Goal: Communication & Community: Participate in discussion

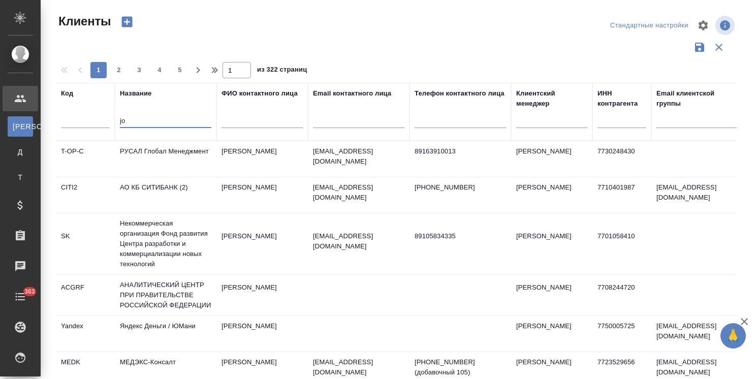
select select "RU"
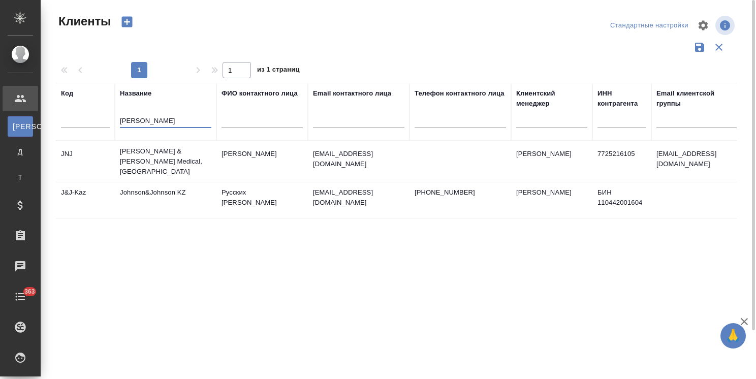
type input "john"
click at [156, 153] on td "Johnson & Johnson Medical, Russia" at bounding box center [166, 161] width 102 height 41
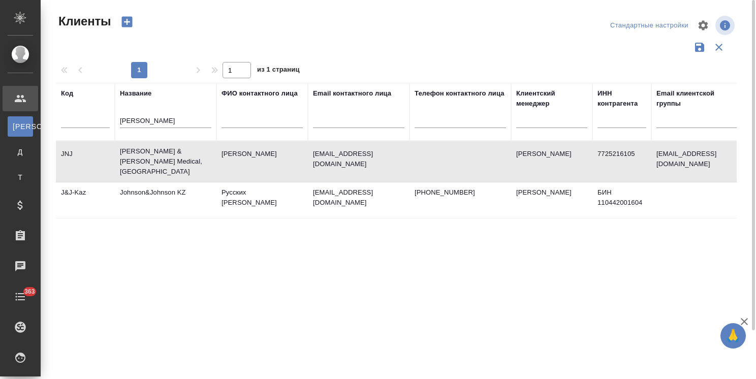
click at [156, 153] on td "Johnson & Johnson Medical, Russia" at bounding box center [166, 161] width 102 height 41
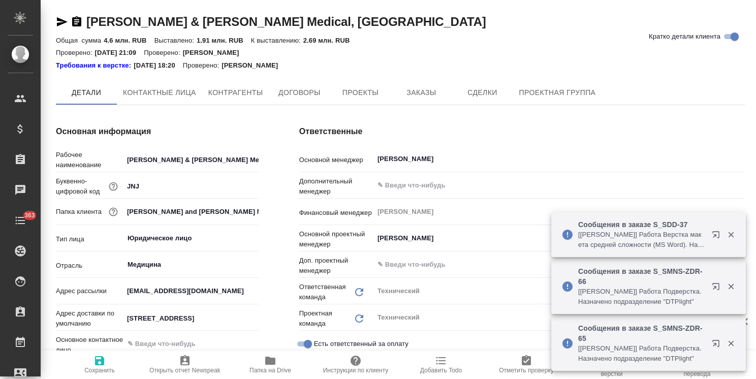
type textarea "x"
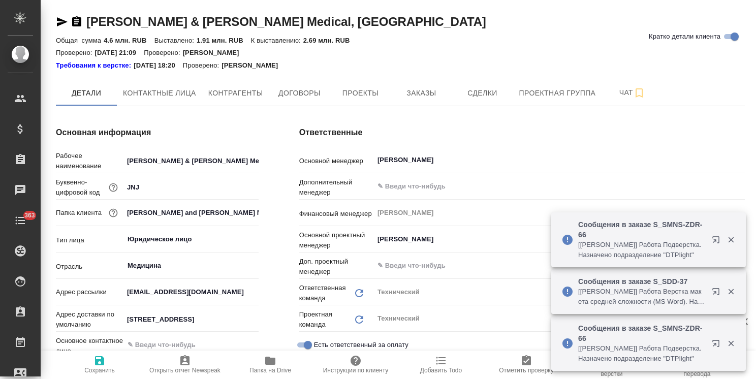
type textarea "x"
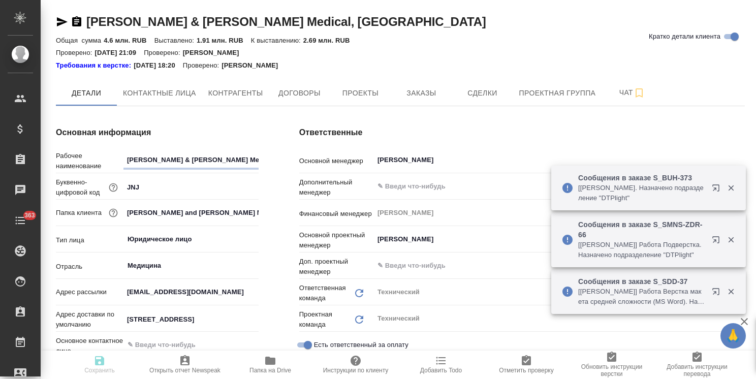
type textarea "x"
click at [247, 367] on span "Папка на Drive" at bounding box center [270, 364] width 73 height 19
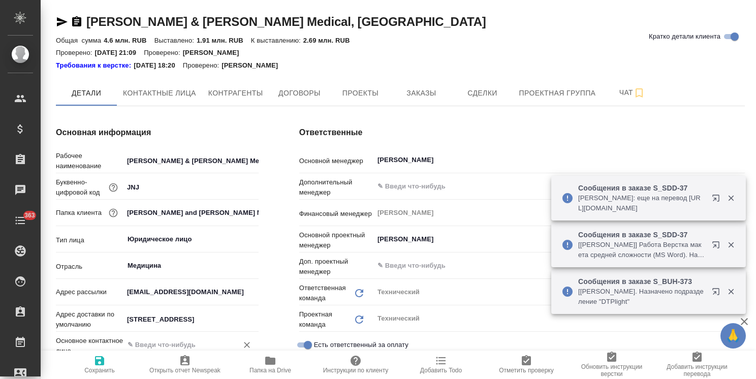
type textarea "x"
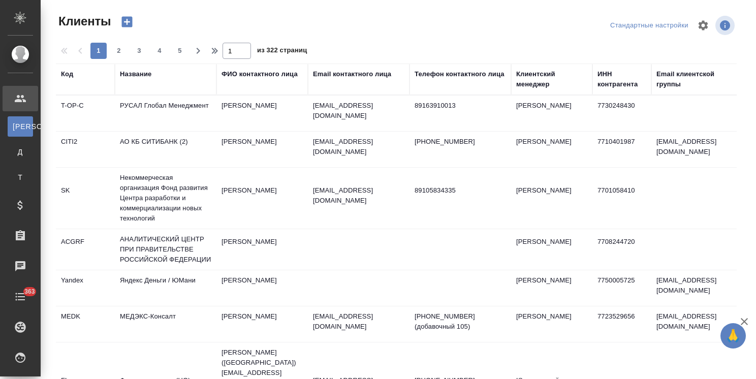
select select "RU"
click at [143, 77] on div "Название" at bounding box center [135, 74] width 31 height 10
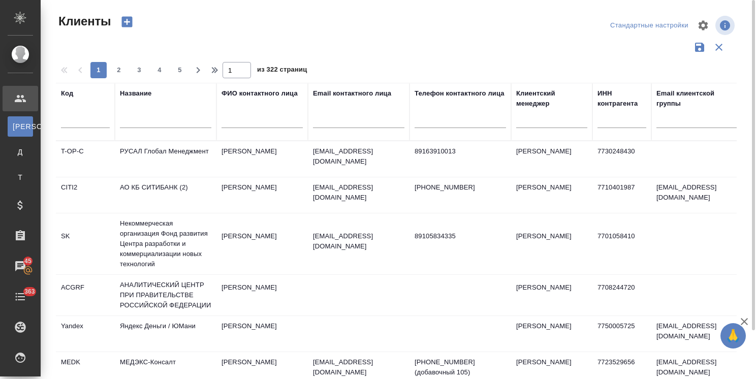
click at [150, 115] on input "text" at bounding box center [165, 121] width 91 height 13
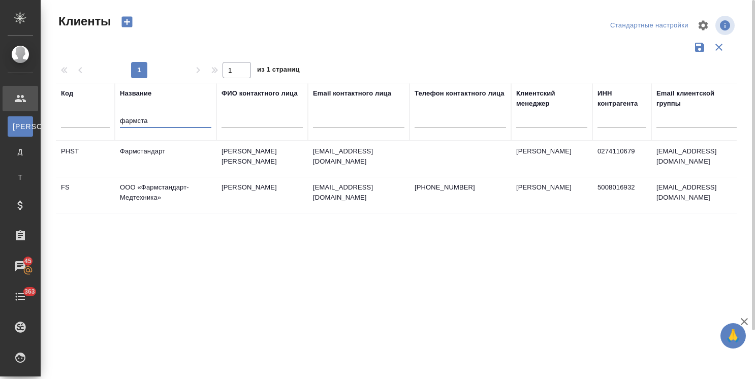
type input "фармста"
click at [151, 153] on td "Фармстандарт" at bounding box center [166, 159] width 102 height 36
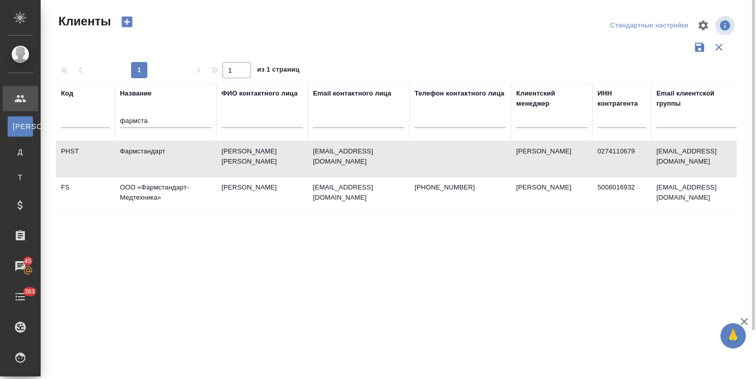
click at [151, 153] on td "Фармстандарт" at bounding box center [166, 159] width 102 height 36
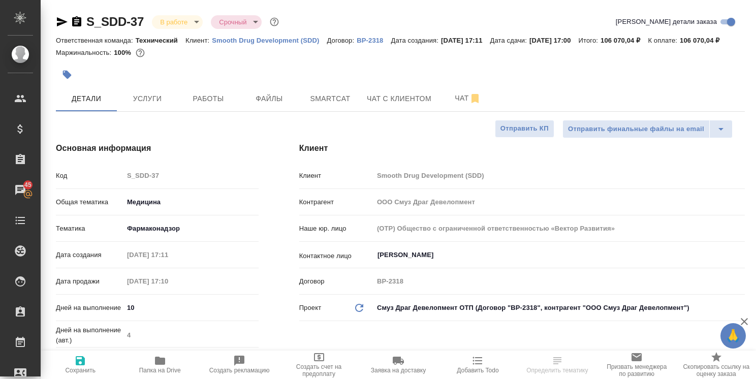
select select "RU"
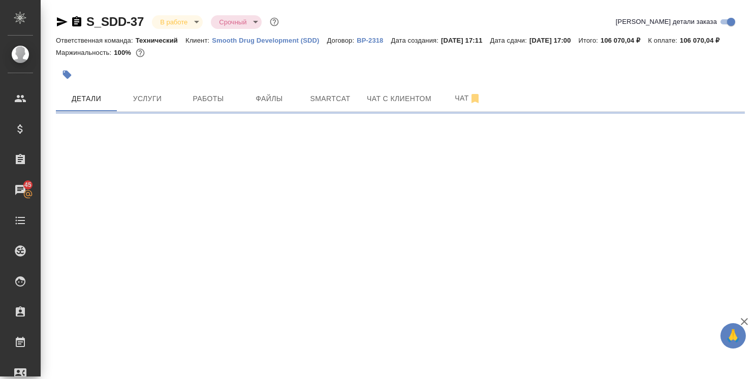
select select "RU"
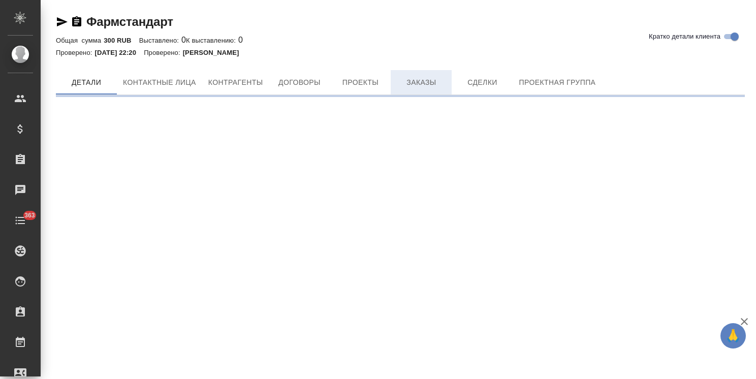
click at [420, 76] on span "Заказы" at bounding box center [421, 82] width 49 height 13
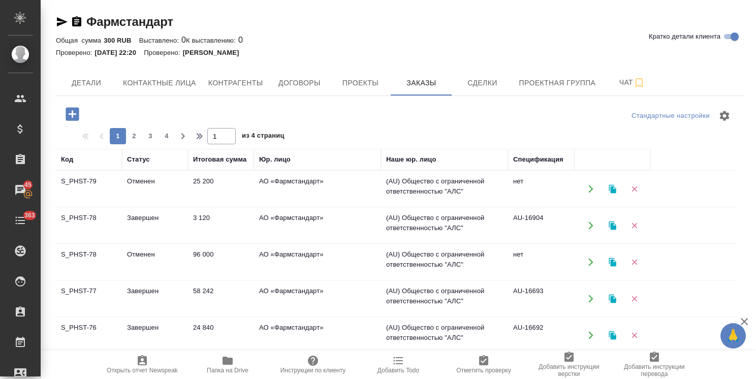
click at [92, 188] on td "S_PHST-79" at bounding box center [89, 189] width 66 height 36
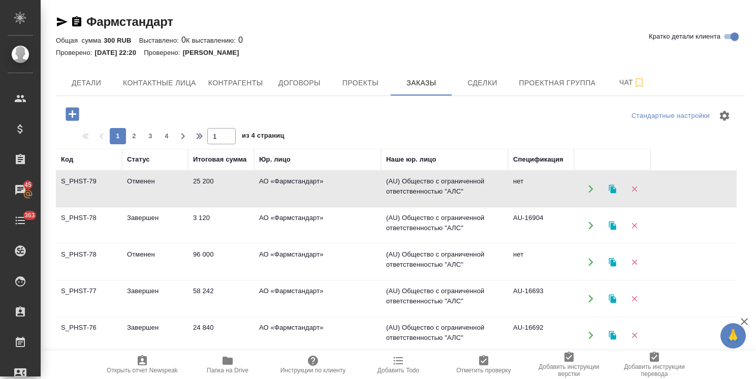
click at [92, 188] on td "S_PHST-79" at bounding box center [89, 189] width 66 height 36
drag, startPoint x: 753, startPoint y: 242, endPoint x: 772, endPoint y: 50, distance: 193.0
click at [755, 50] on html "🙏 .cls-1 fill:#fff; AWATERA Usmanova Olga Клиенты Спецификации Заказы 45 Чаты 3…" at bounding box center [378, 189] width 756 height 379
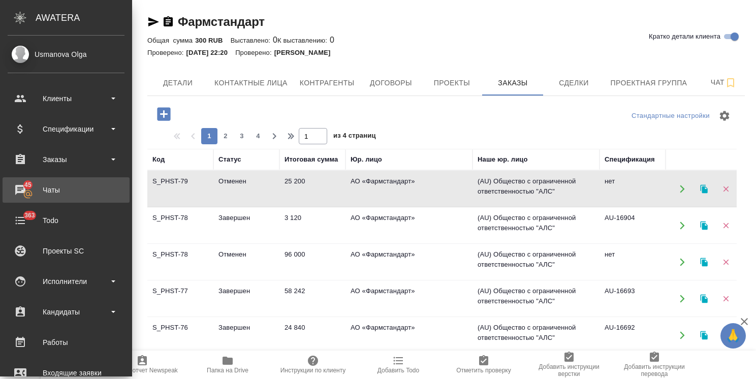
click at [59, 194] on div "Чаты" at bounding box center [66, 189] width 117 height 15
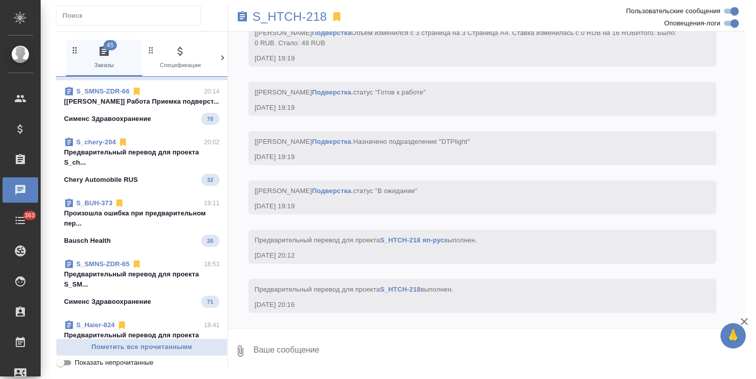
scroll to position [5127, 0]
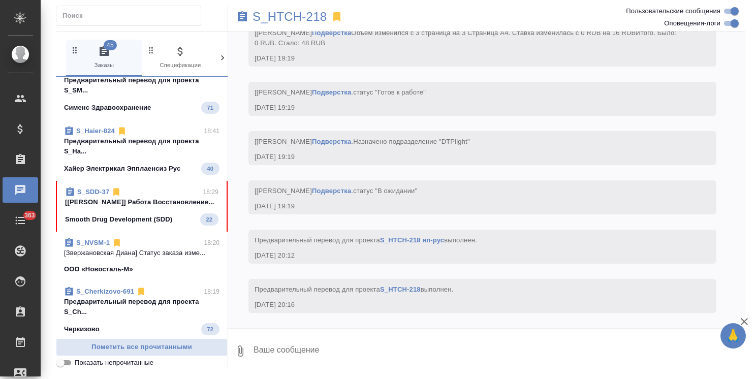
click at [156, 207] on p "[Кучеренко Оксана] Работа Восстановление..." at bounding box center [141, 202] width 153 height 10
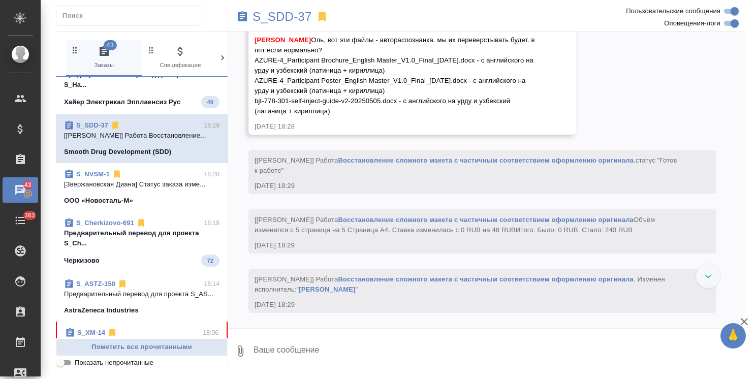
scroll to position [453, 0]
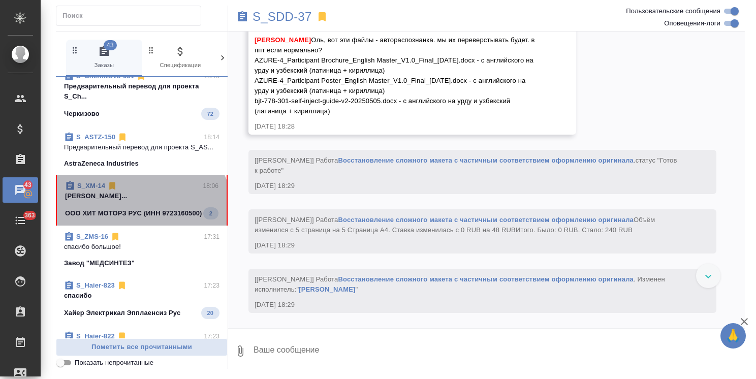
click at [140, 218] on p "ООО ХИТ МОТОРЗ РУС (ИНН 9723160500)" at bounding box center [133, 213] width 137 height 10
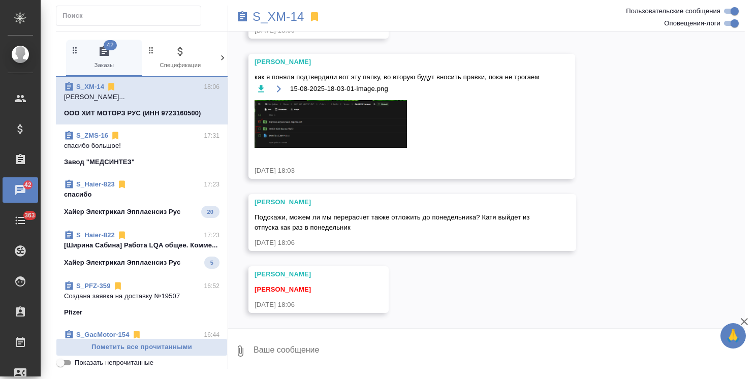
scroll to position [605, 0]
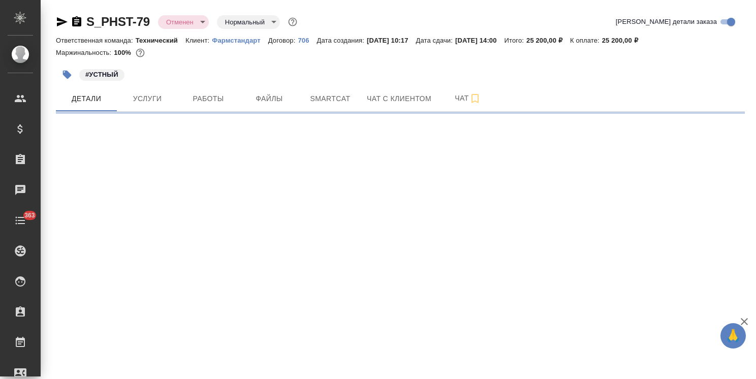
select select "RU"
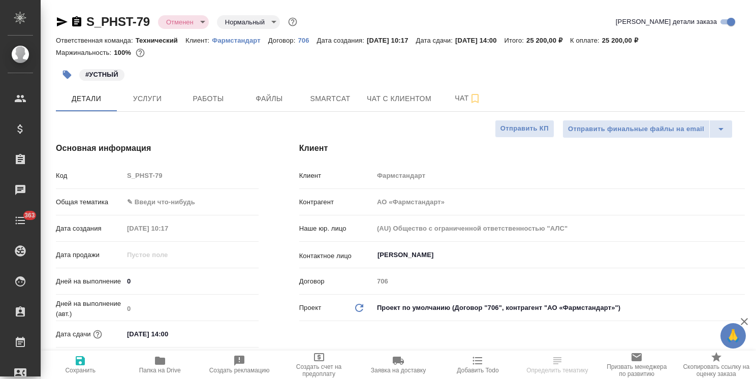
type textarea "x"
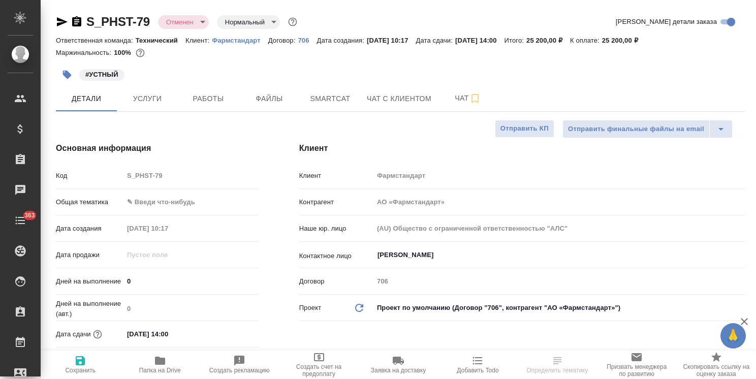
type textarea "x"
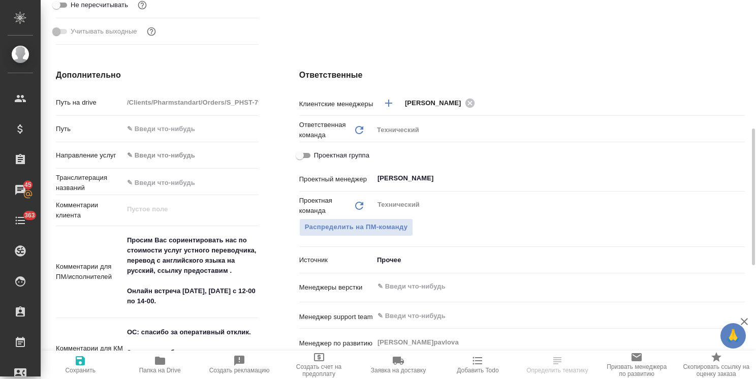
scroll to position [406, 0]
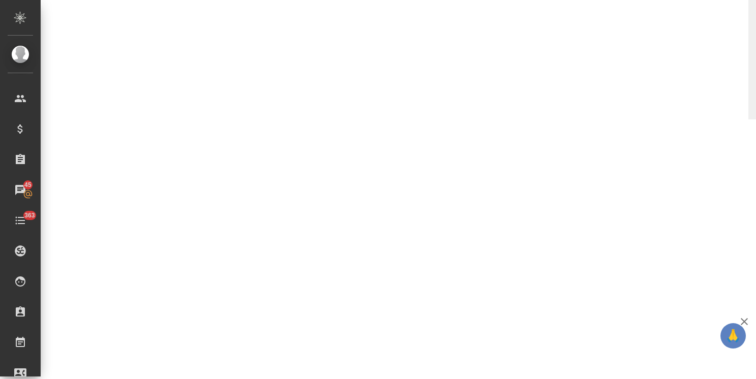
select select "RU"
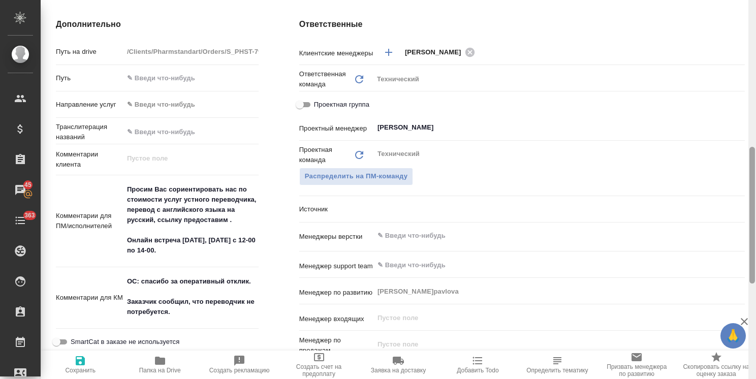
type textarea "x"
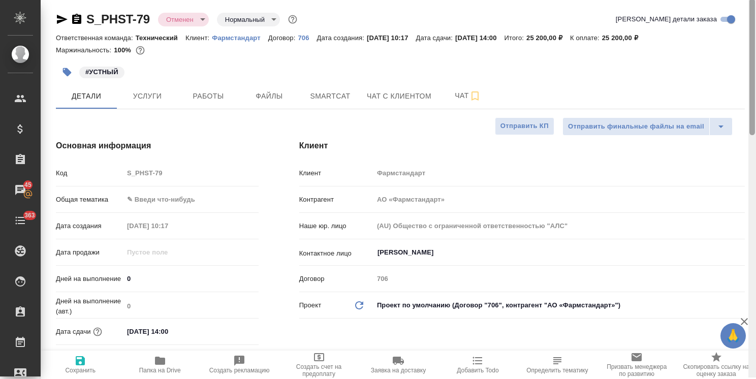
scroll to position [0, 0]
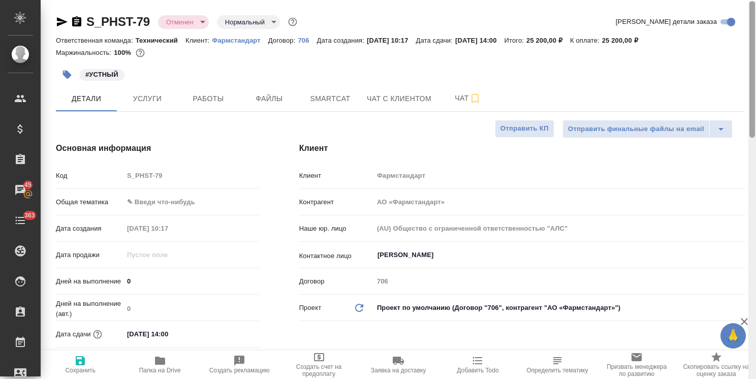
drag, startPoint x: 750, startPoint y: 218, endPoint x: 760, endPoint y: 52, distance: 166.9
click at [755, 52] on html "🙏 .cls-1 fill:#fff; AWATERA [PERSON_NAME] Спецификации Заказы 45 Чаты 363 Todo …" at bounding box center [378, 189] width 756 height 379
